Goal: Task Accomplishment & Management: Use online tool/utility

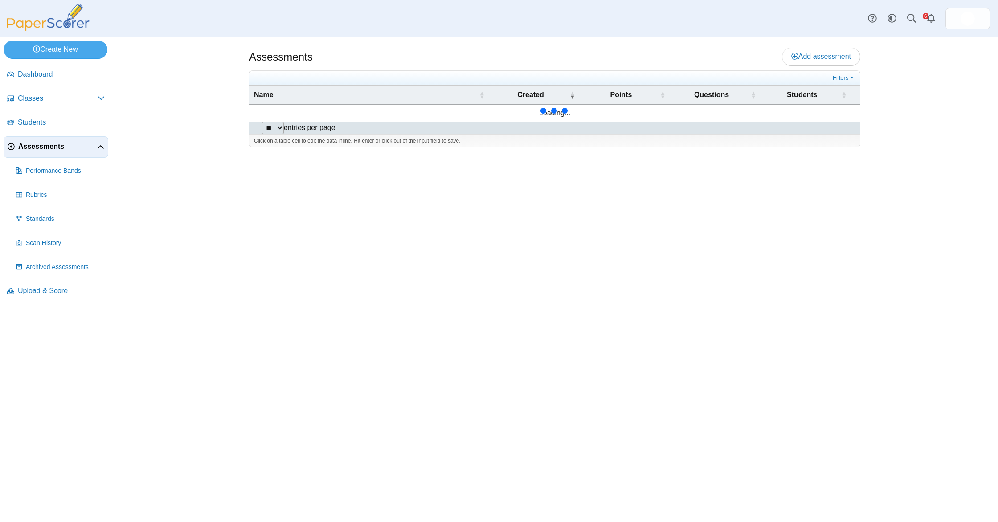
click at [60, 148] on span "Assessments" at bounding box center [57, 147] width 79 height 10
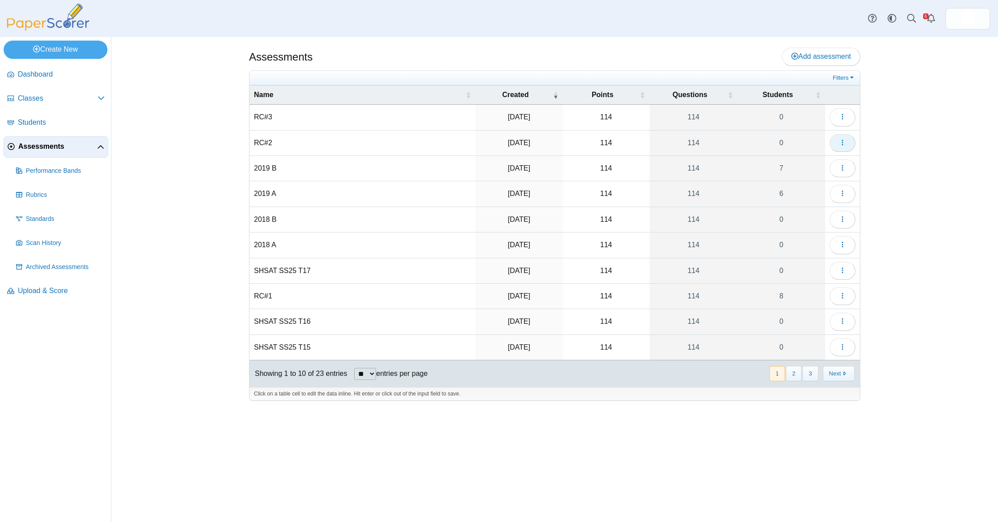
click at [839, 143] on icon "button" at bounding box center [842, 142] width 7 height 7
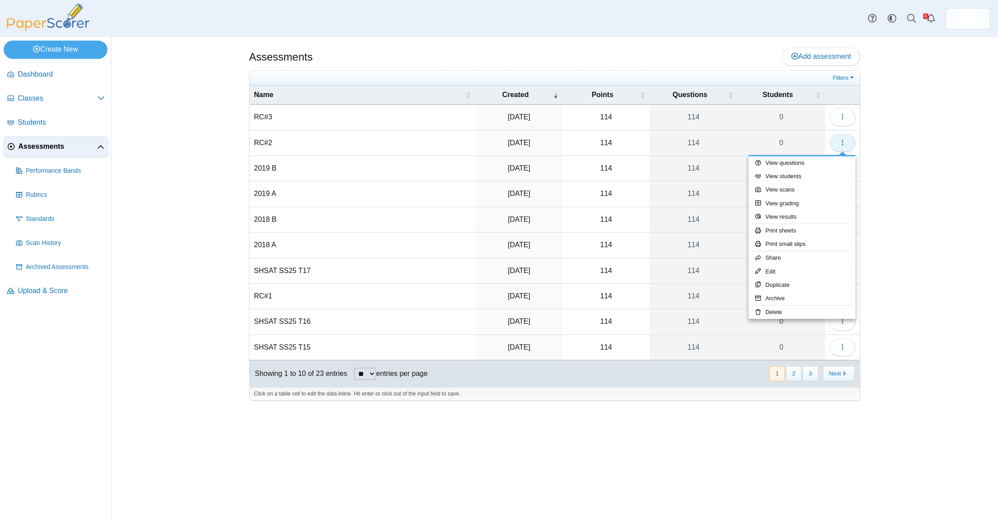
drag, startPoint x: 861, startPoint y: 141, endPoint x: 848, endPoint y: 142, distance: 12.9
click at [861, 141] on div "Assessments Add assessment 114" at bounding box center [554, 279] width 668 height 485
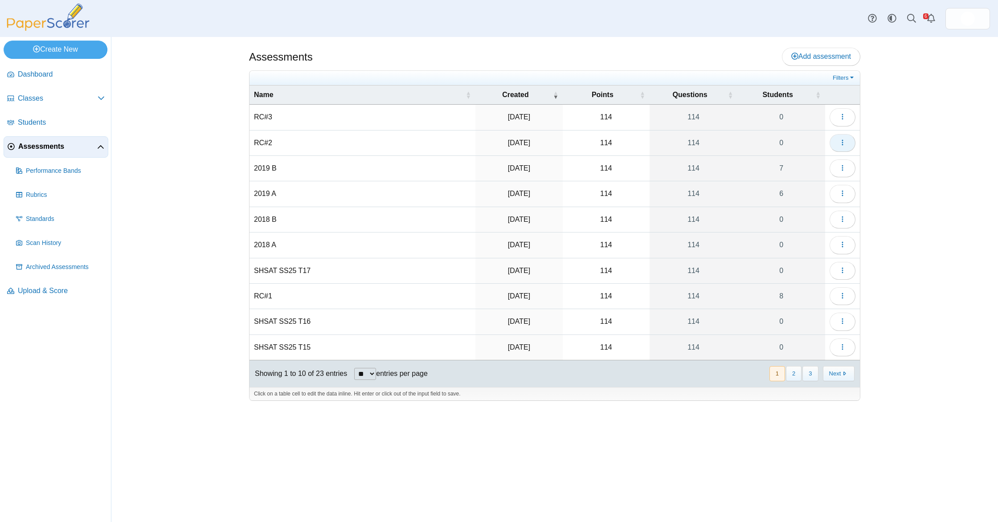
click at [846, 143] on button "button" at bounding box center [842, 143] width 26 height 18
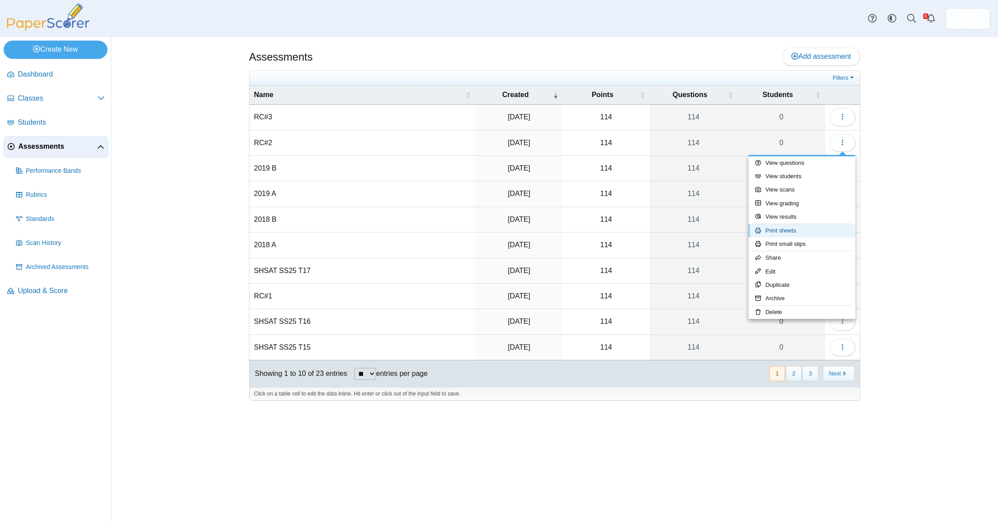
click at [813, 232] on link "Print sheets" at bounding box center [801, 230] width 107 height 13
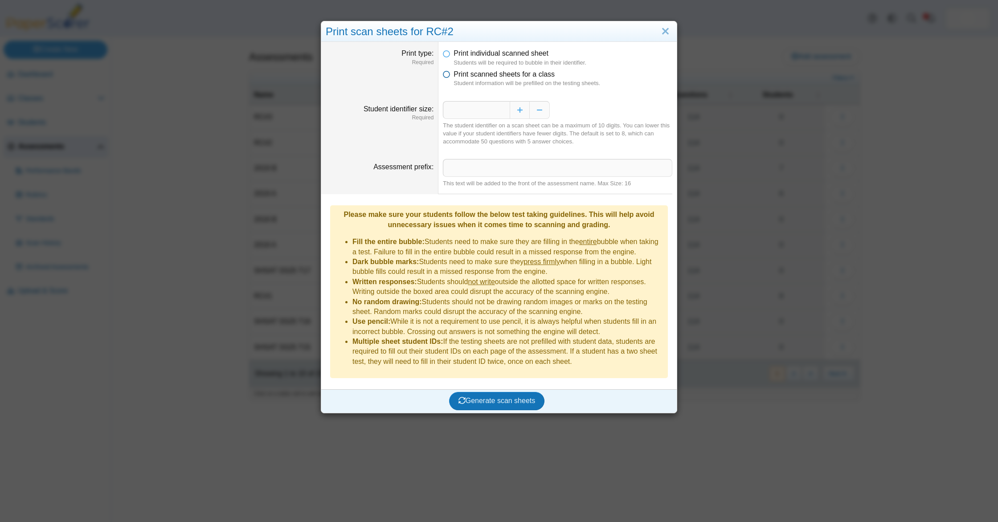
click at [485, 74] on span "Print scanned sheets for a class" at bounding box center [503, 74] width 101 height 8
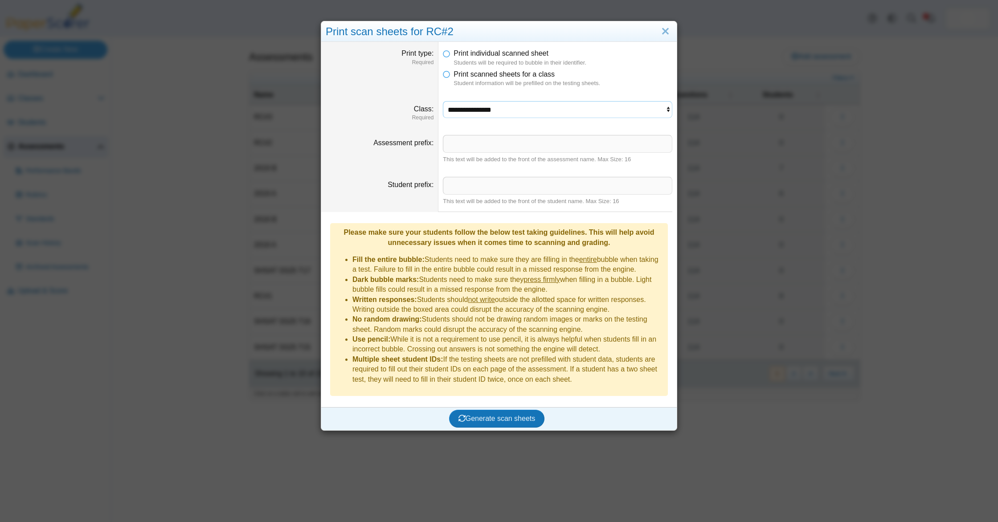
click at [501, 107] on select "**********" at bounding box center [557, 109] width 229 height 17
select select "**********"
click at [443, 101] on select "**********" at bounding box center [557, 109] width 229 height 17
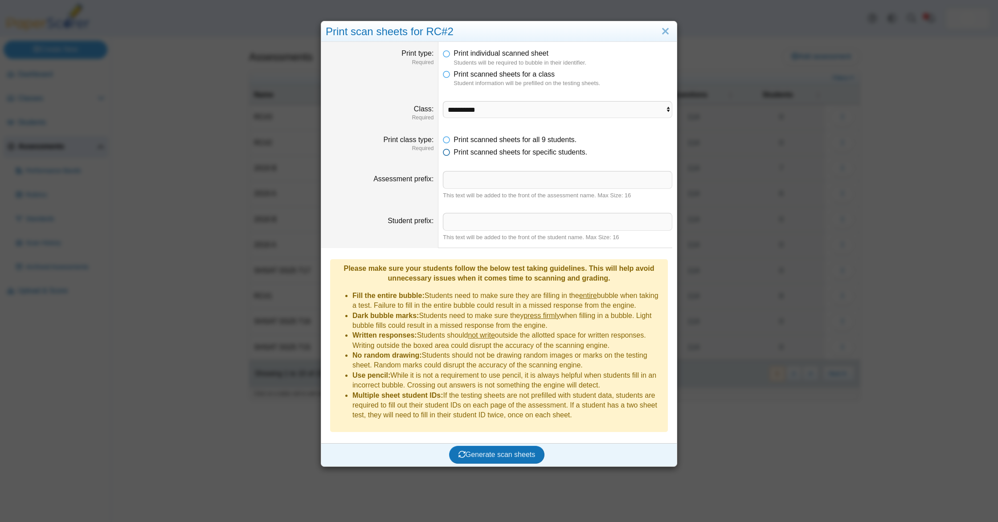
click at [487, 152] on span "Print scanned sheets for specific students." at bounding box center [520, 152] width 134 height 8
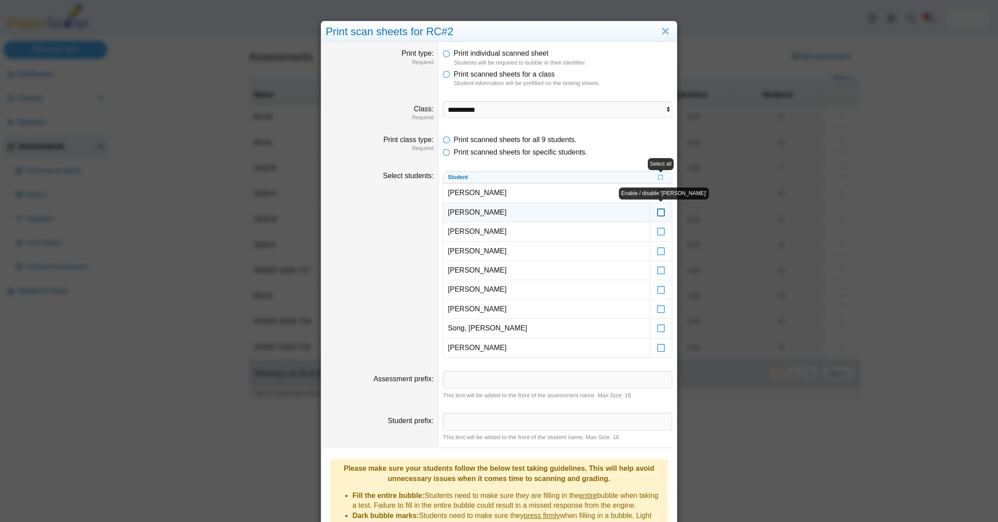
drag, startPoint x: 663, startPoint y: 213, endPoint x: 660, endPoint y: 221, distance: 8.9
click at [663, 212] on icon at bounding box center [660, 208] width 9 height 8
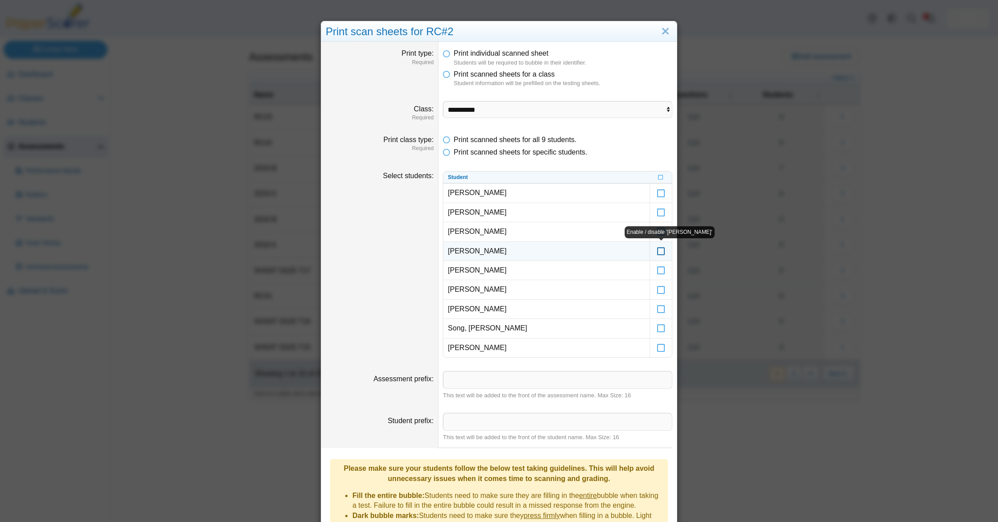
drag, startPoint x: 661, startPoint y: 253, endPoint x: 656, endPoint y: 254, distance: 5.4
click at [661, 251] on icon at bounding box center [660, 247] width 9 height 8
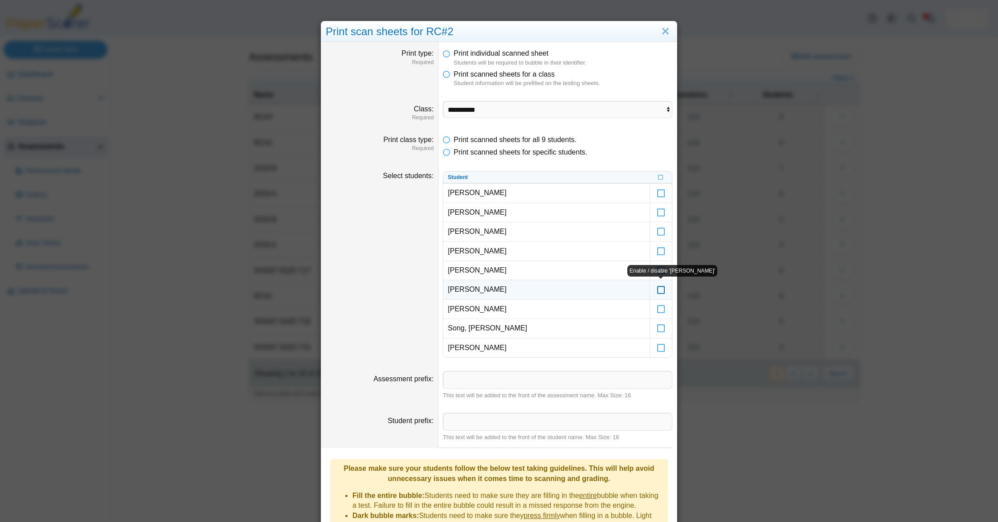
click at [661, 289] on icon at bounding box center [660, 285] width 9 height 8
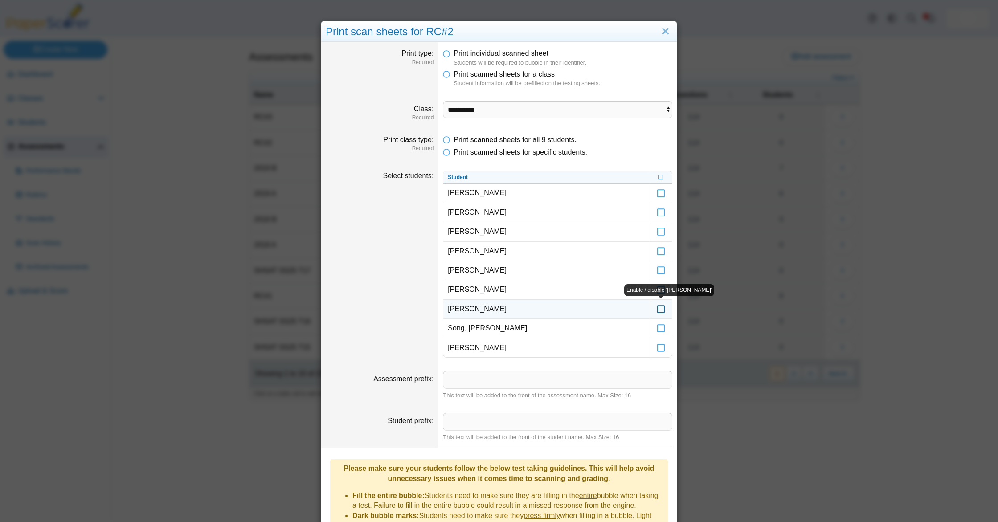
click at [660, 308] on icon at bounding box center [660, 305] width 9 height 8
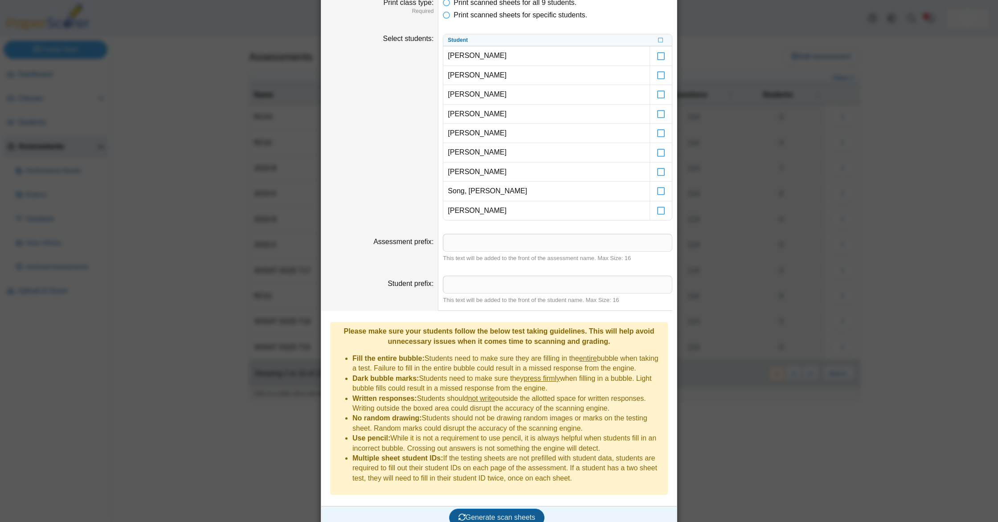
click at [494, 513] on span "Generate scan sheets" at bounding box center [496, 517] width 77 height 8
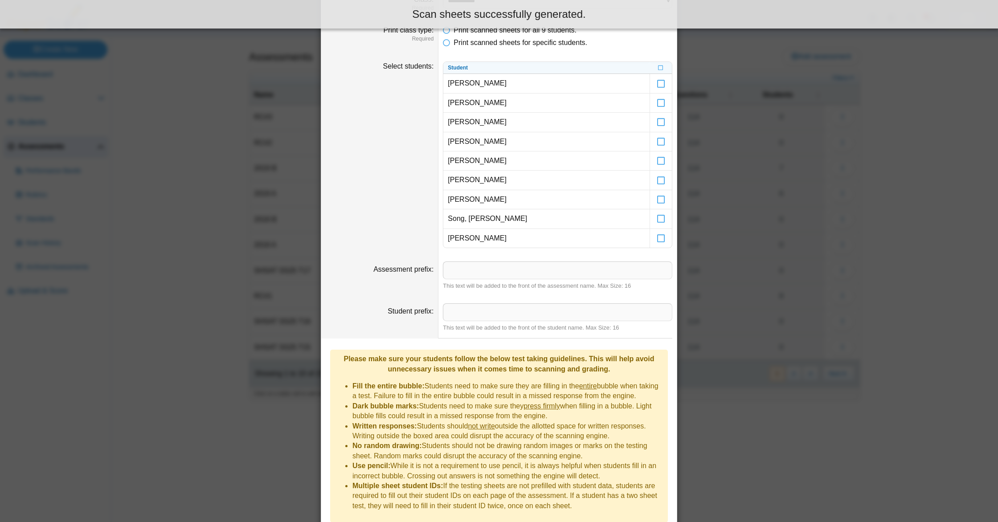
scroll to position [209, 0]
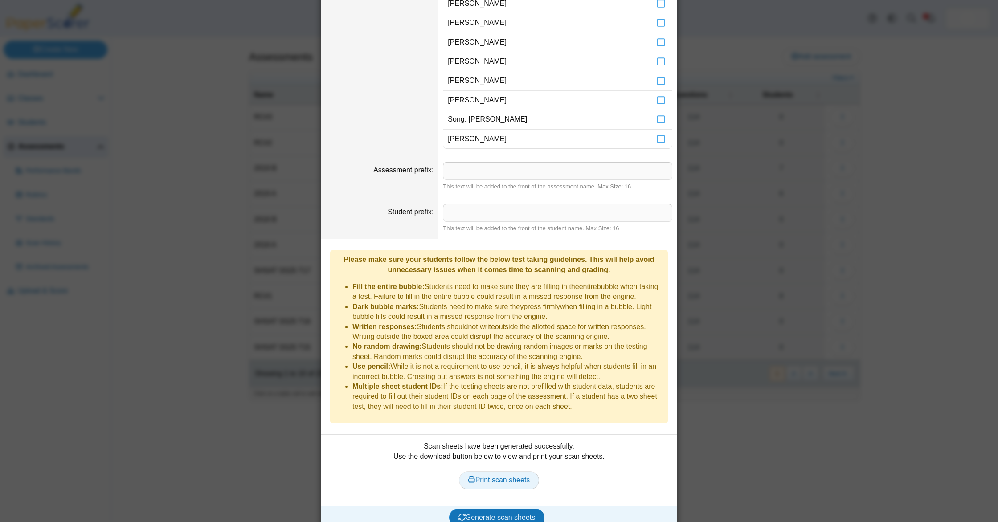
click at [499, 476] on span "Print scan sheets" at bounding box center [499, 480] width 62 height 8
